Goal: Information Seeking & Learning: Learn about a topic

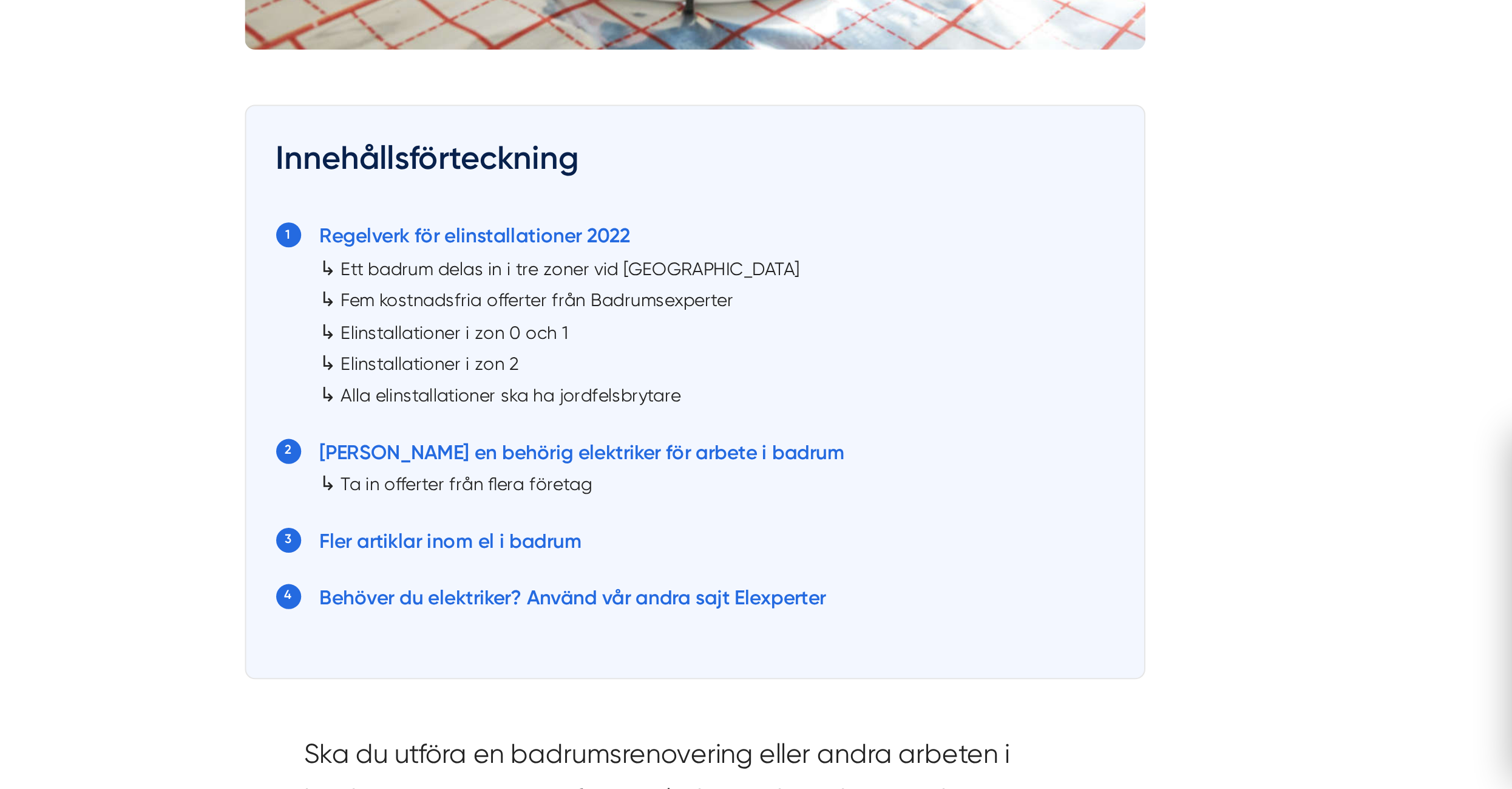
scroll to position [253, 0]
click at [649, 533] on div at bounding box center [756, 394] width 1512 height 789
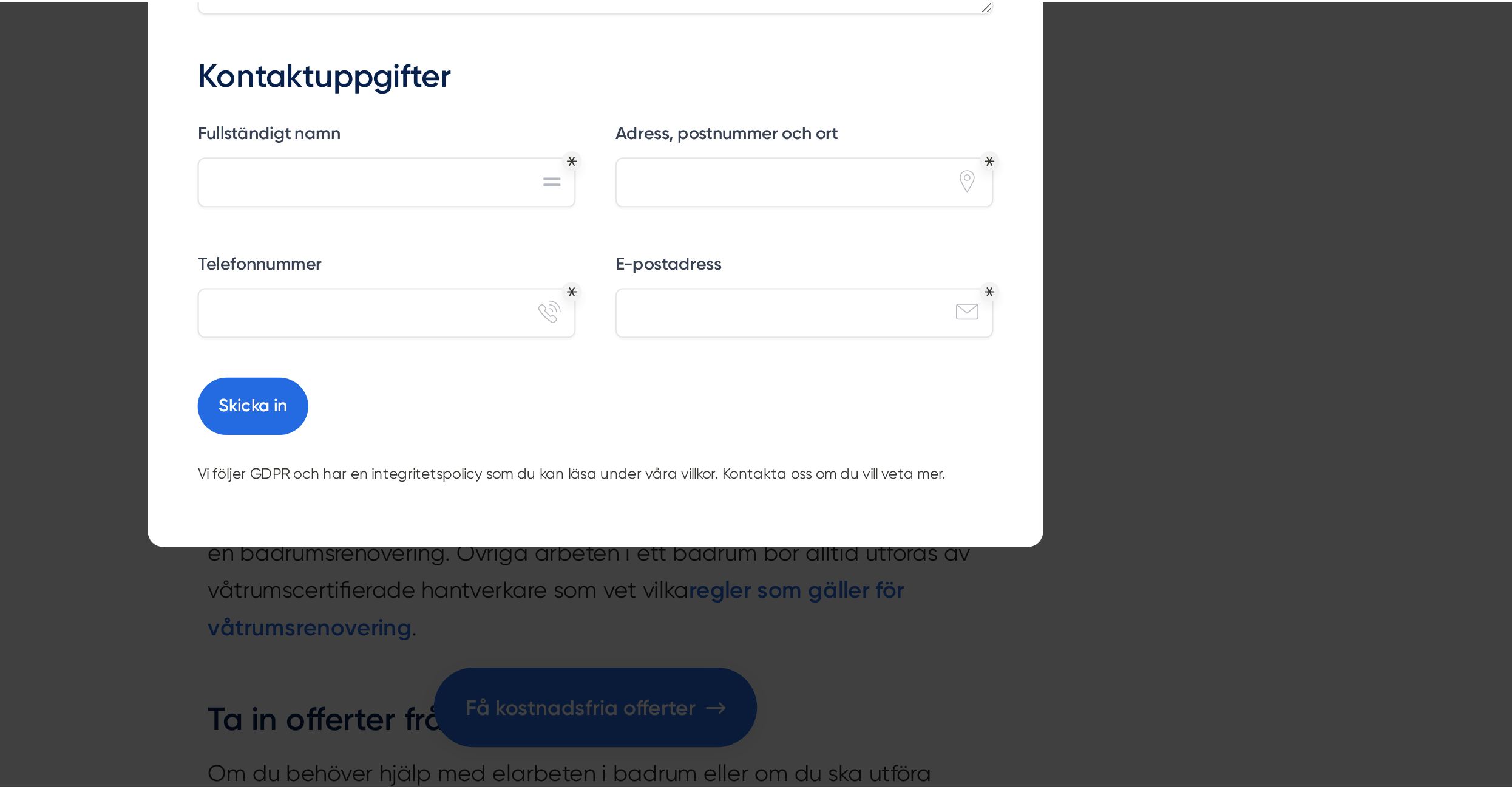
scroll to position [3162, 0]
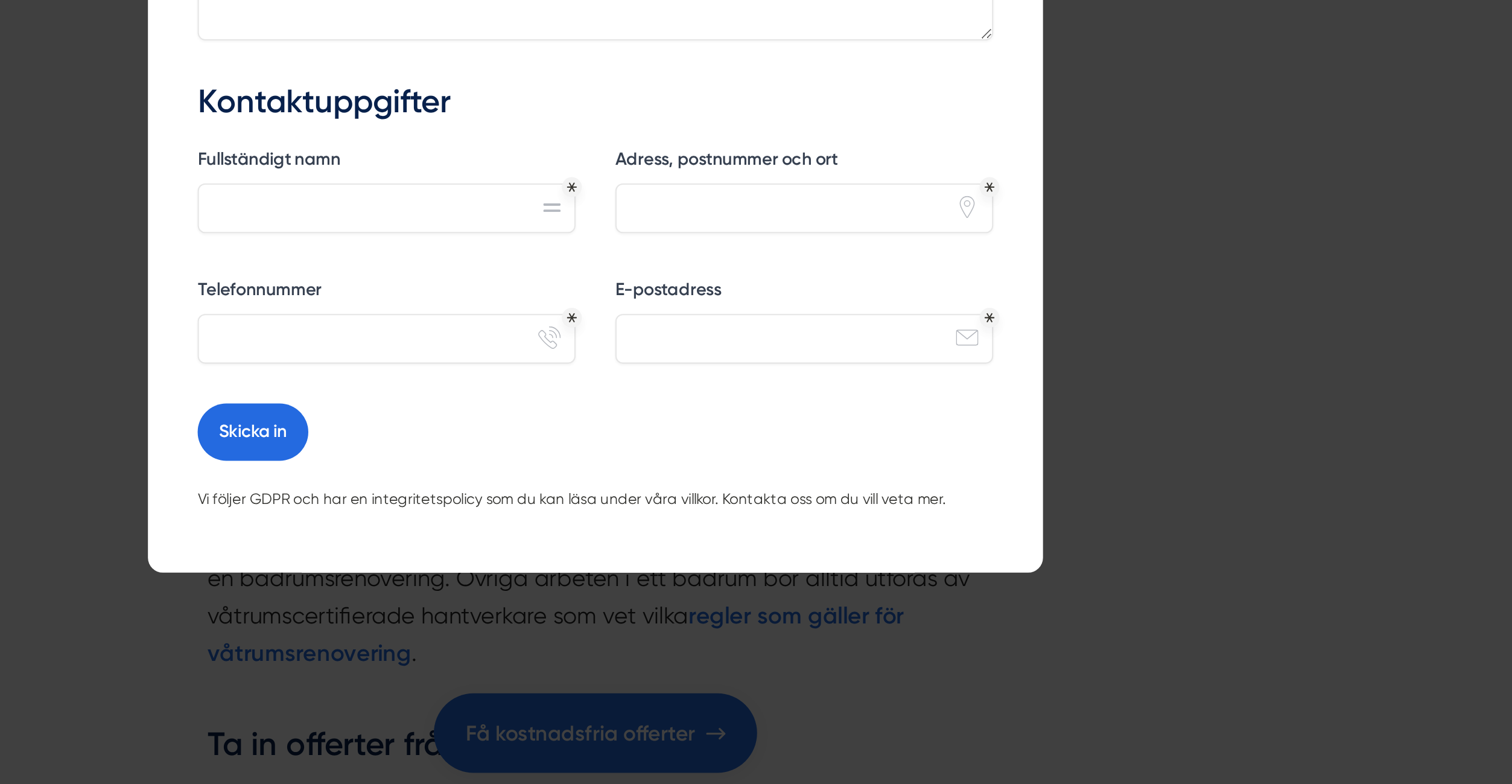
click at [705, 713] on div at bounding box center [756, 392] width 1512 height 784
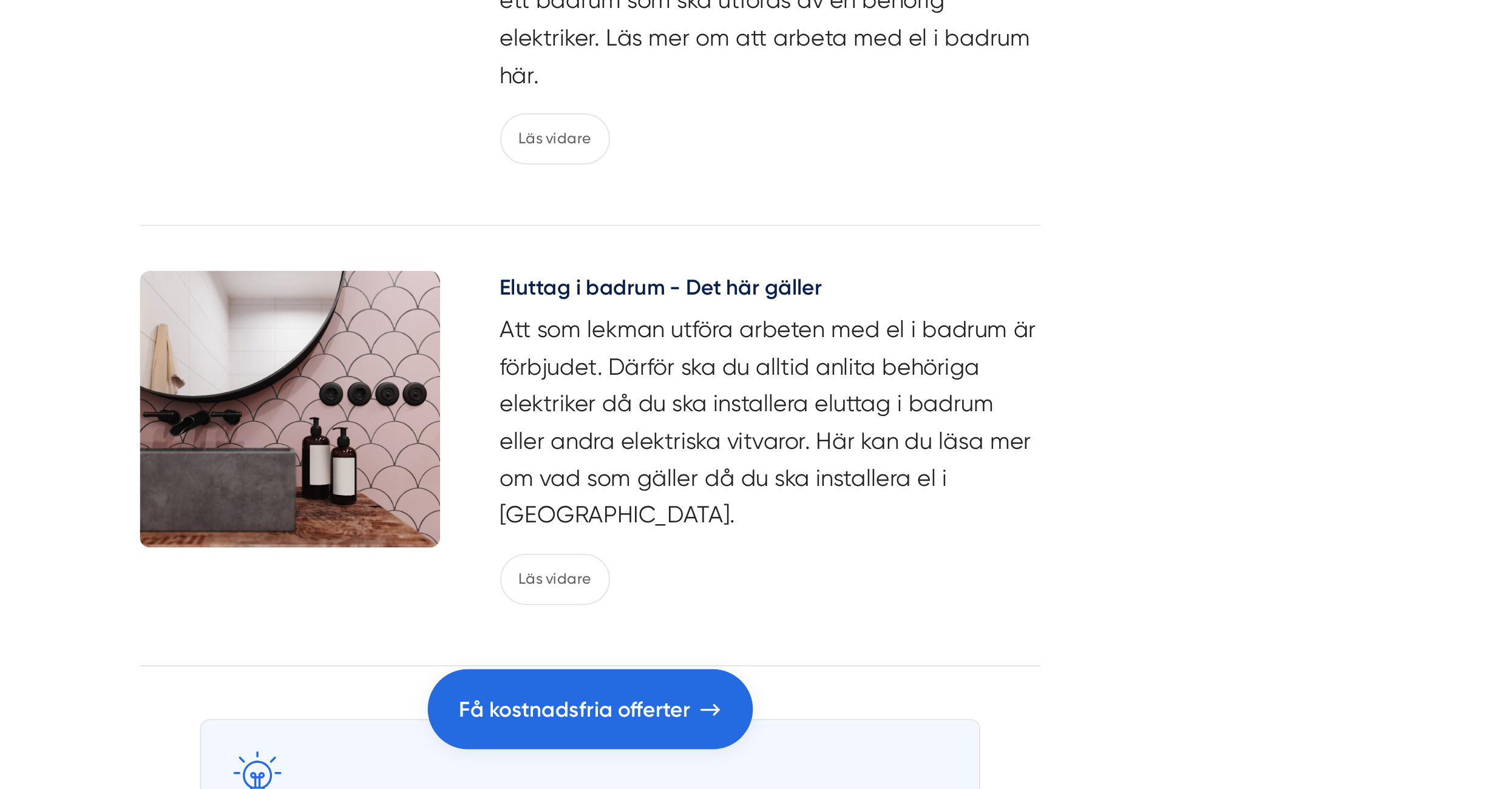
scroll to position [5336, 0]
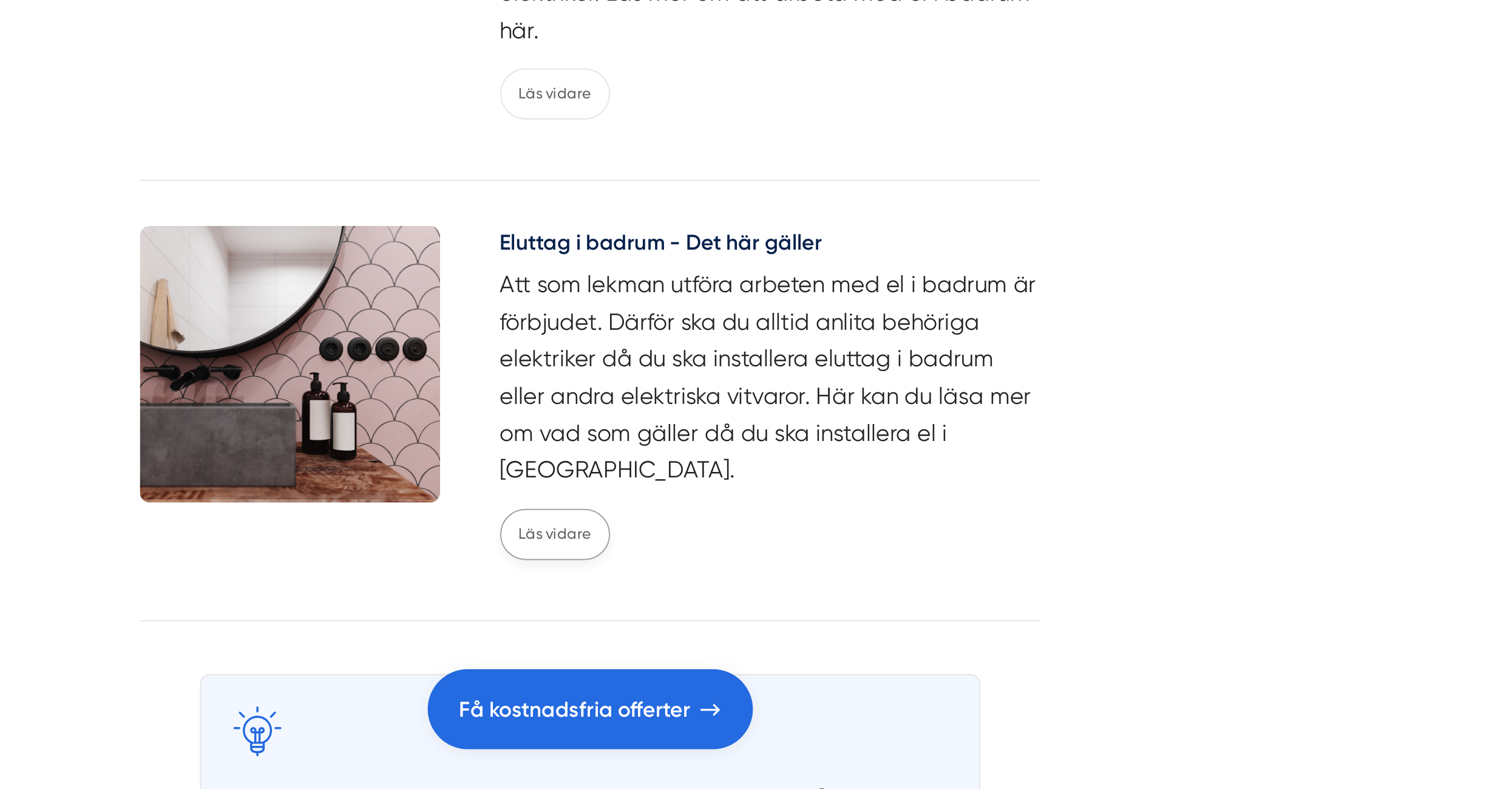
click at [736, 653] on link "Läs vidare" at bounding box center [740, 665] width 54 height 25
